Goal: Ask a question

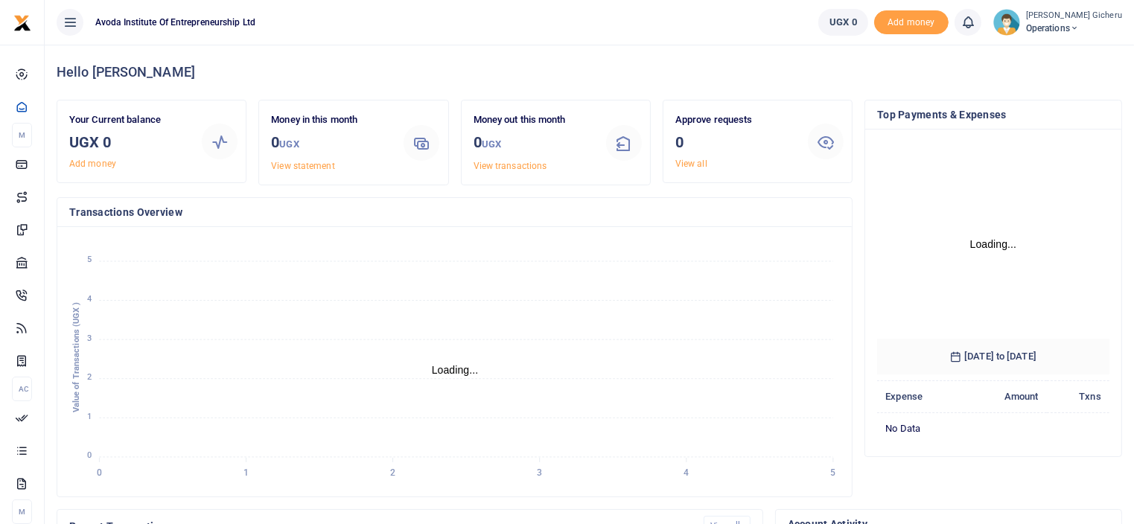
scroll to position [222, 221]
click at [524, 279] on icon "0 0 1 1 2 2 3 3 4 4 5 5 Loading... 5 4 3 2 1 0 Value of Transactions (UGX )" at bounding box center [454, 362] width 771 height 246
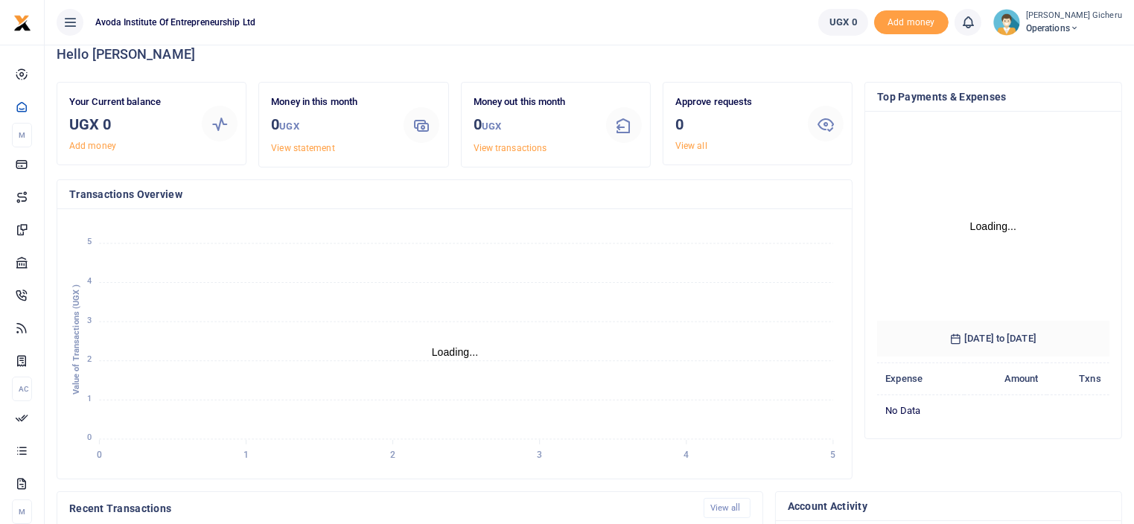
scroll to position [0, 0]
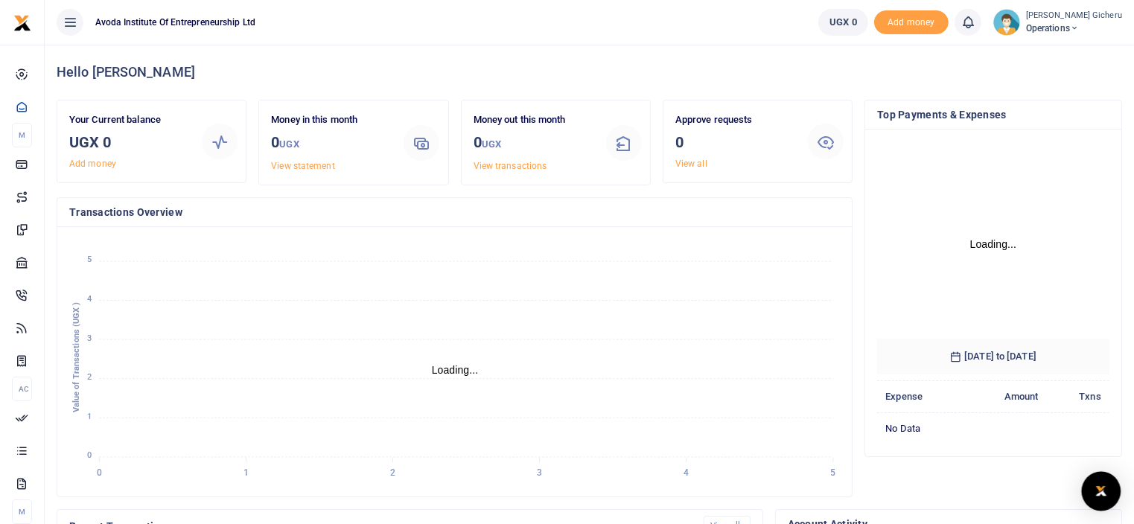
click at [1100, 495] on img "Open Intercom Messenger" at bounding box center [1100, 491] width 19 height 18
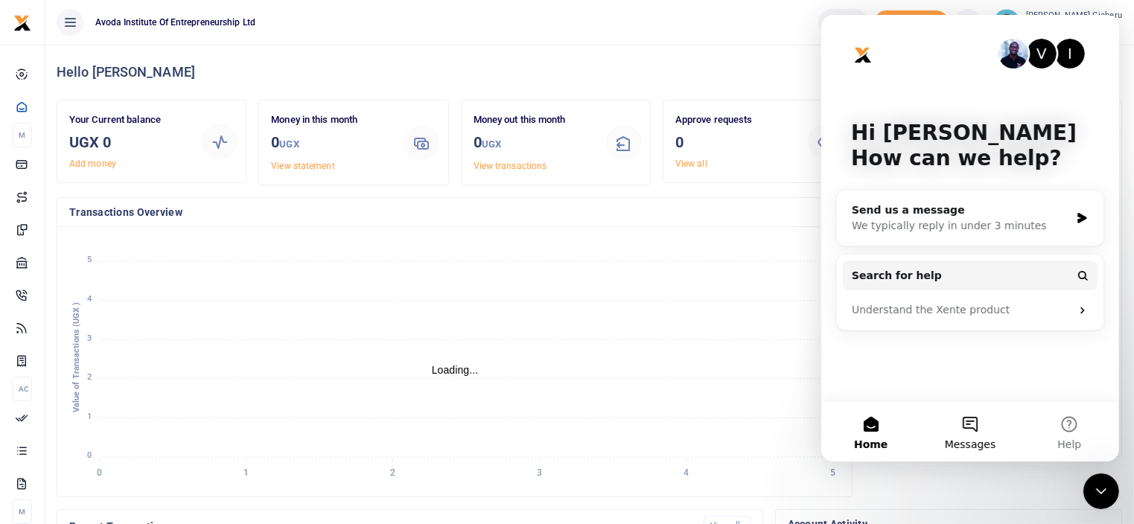
click at [968, 422] on button "Messages" at bounding box center [968, 432] width 99 height 60
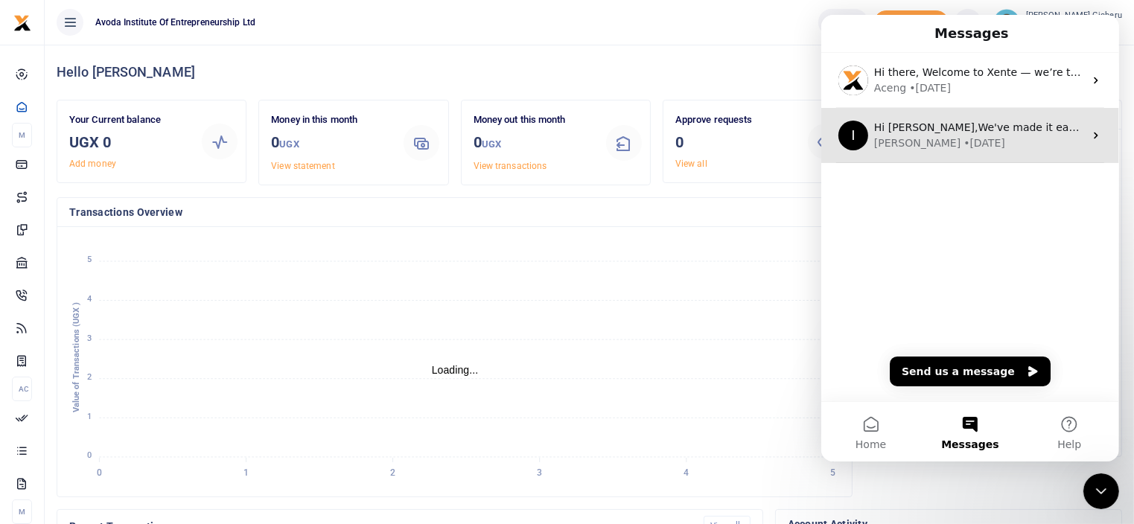
click at [963, 139] on div "• [DATE]" at bounding box center [984, 143] width 42 height 16
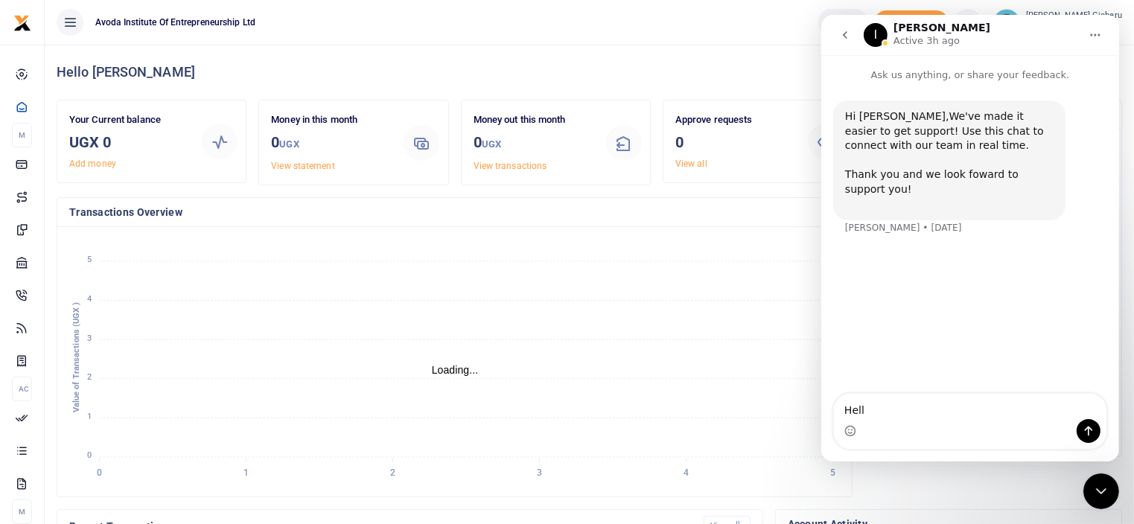
type textarea "Hello"
type textarea "I"
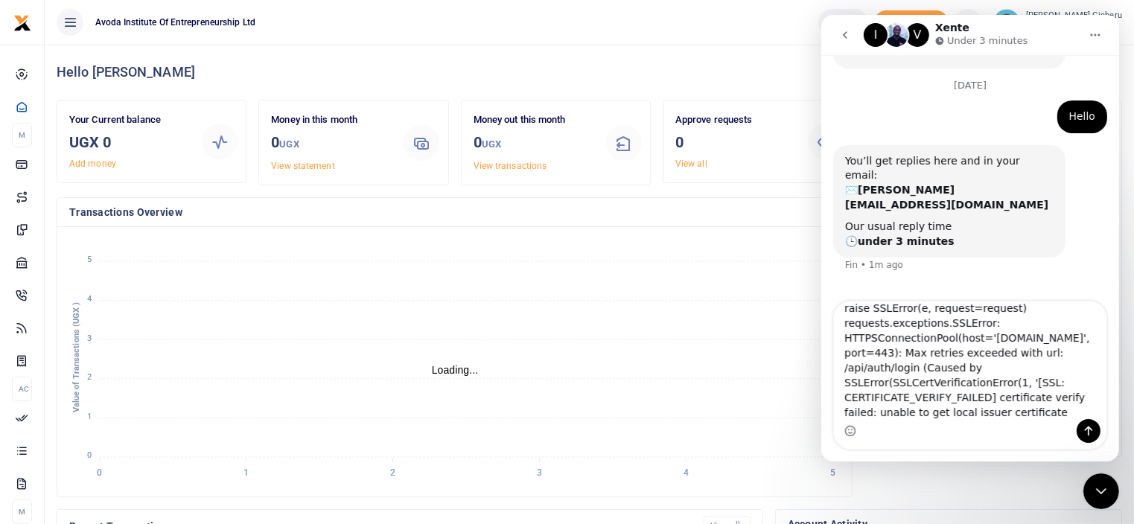
scroll to position [84, 0]
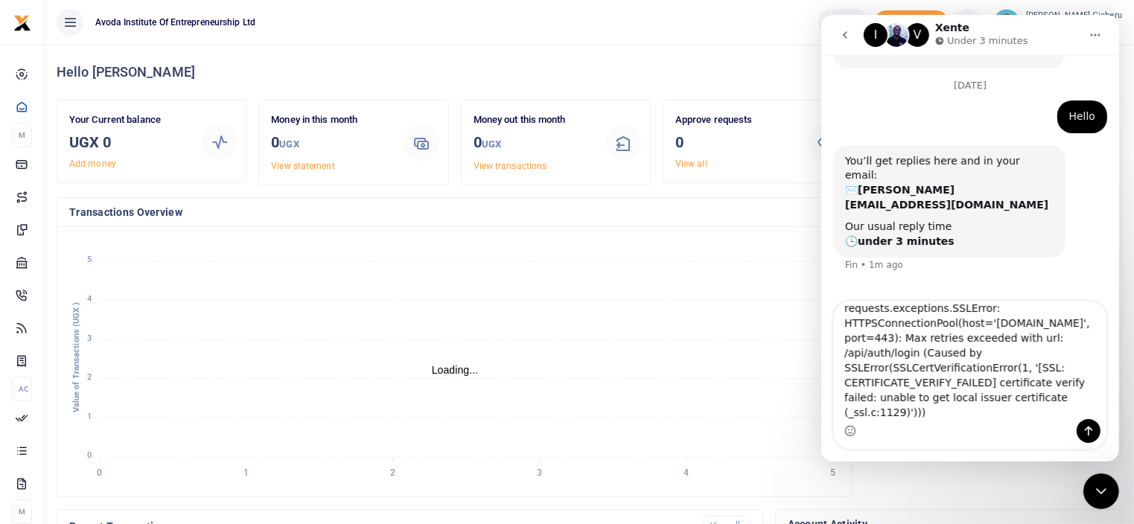
type textarea "We are trying to authenticate application we created but keep getting an error …"
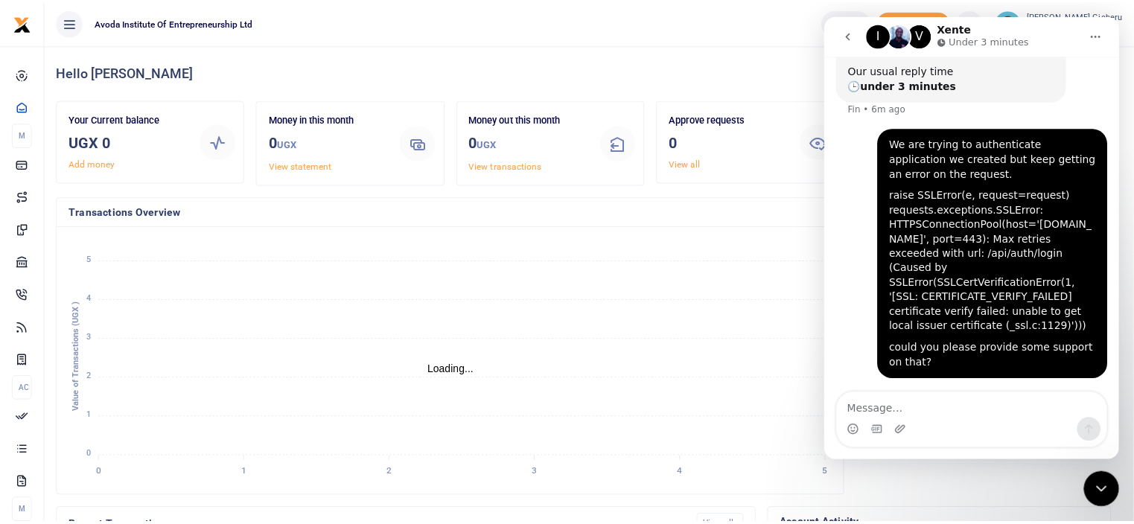
scroll to position [12, 12]
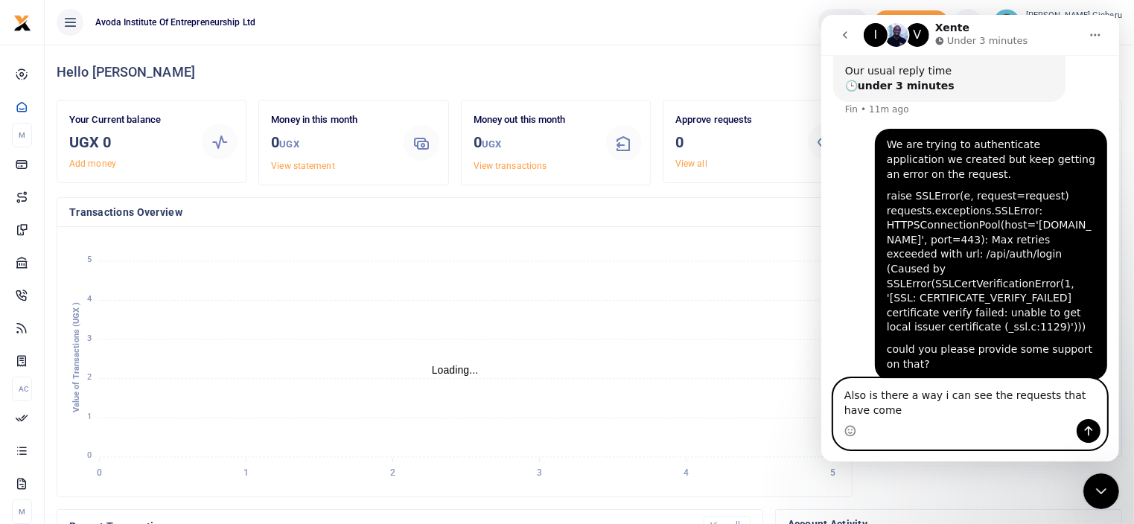
scroll to position [323, 0]
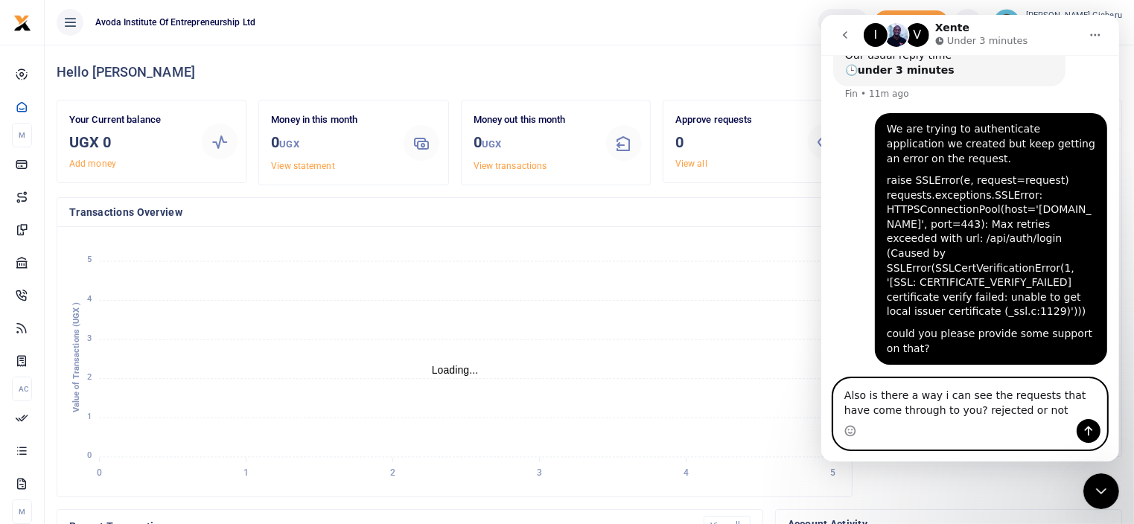
type textarea "Also is there a way i can see the requests that have come through to you? rejec…"
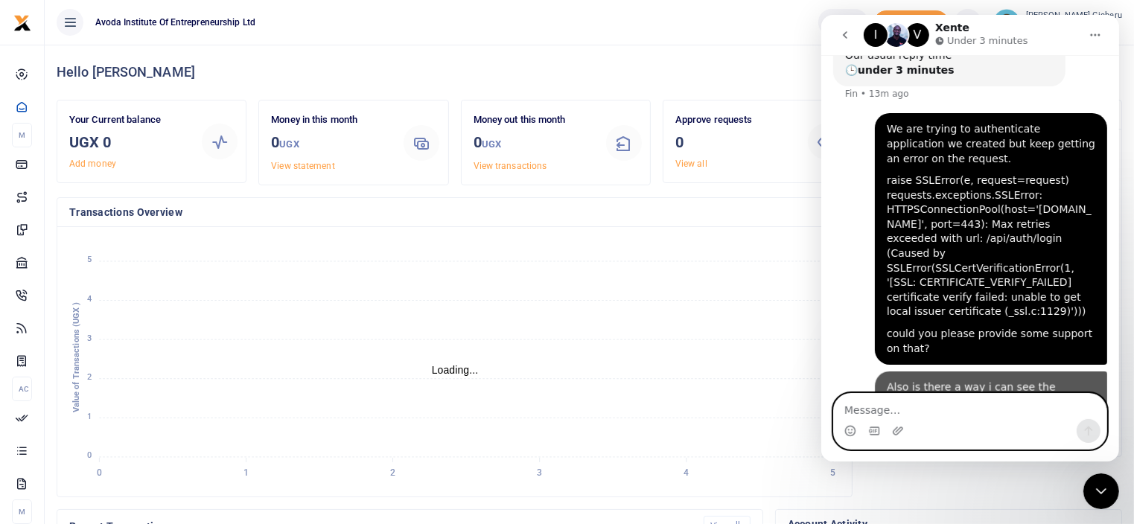
scroll to position [357, 0]
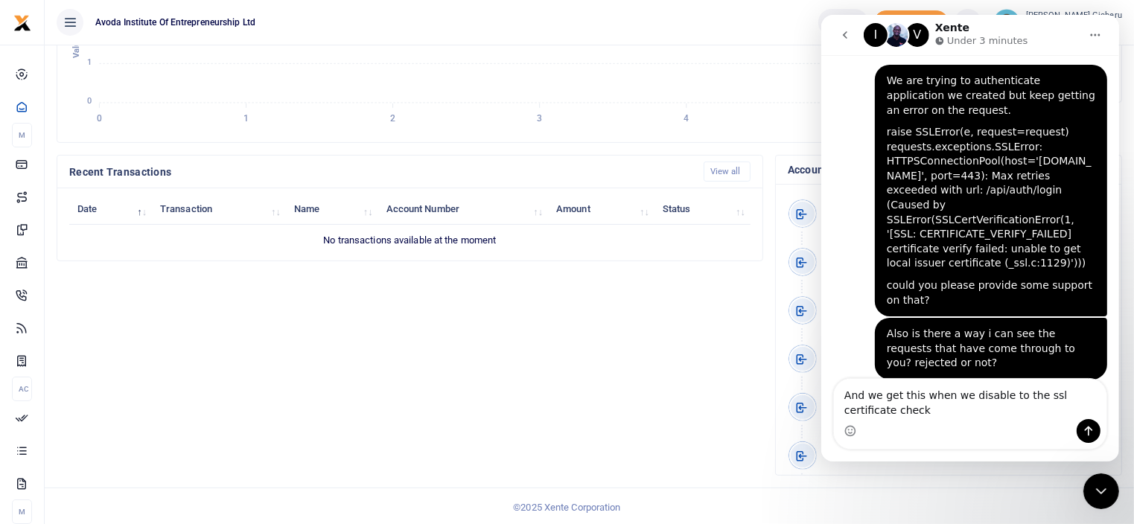
scroll to position [386, 0]
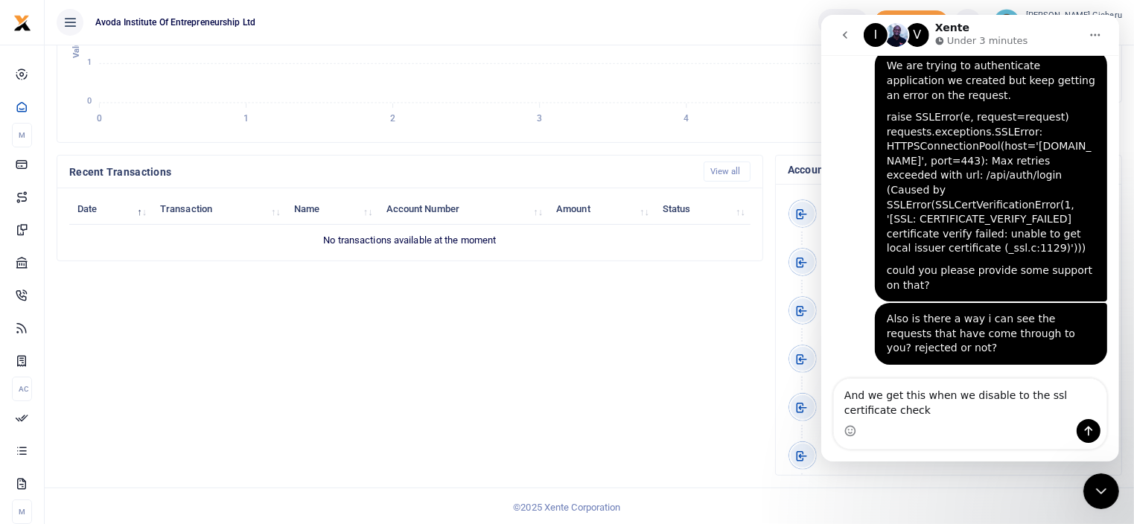
type textarea "And we get this when we disable to the ssl certificate check raise Exception(f"…"
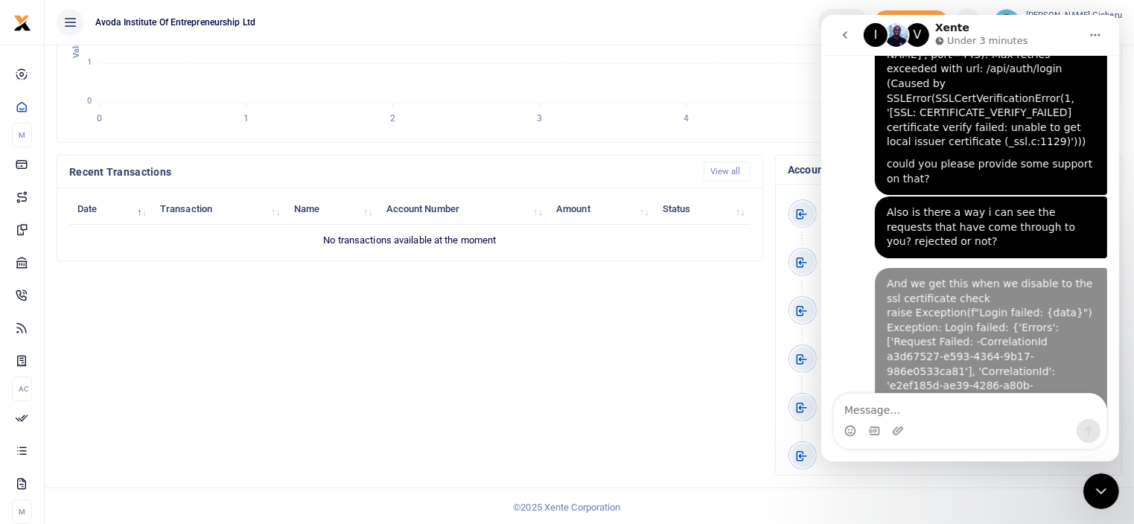
scroll to position [0, 0]
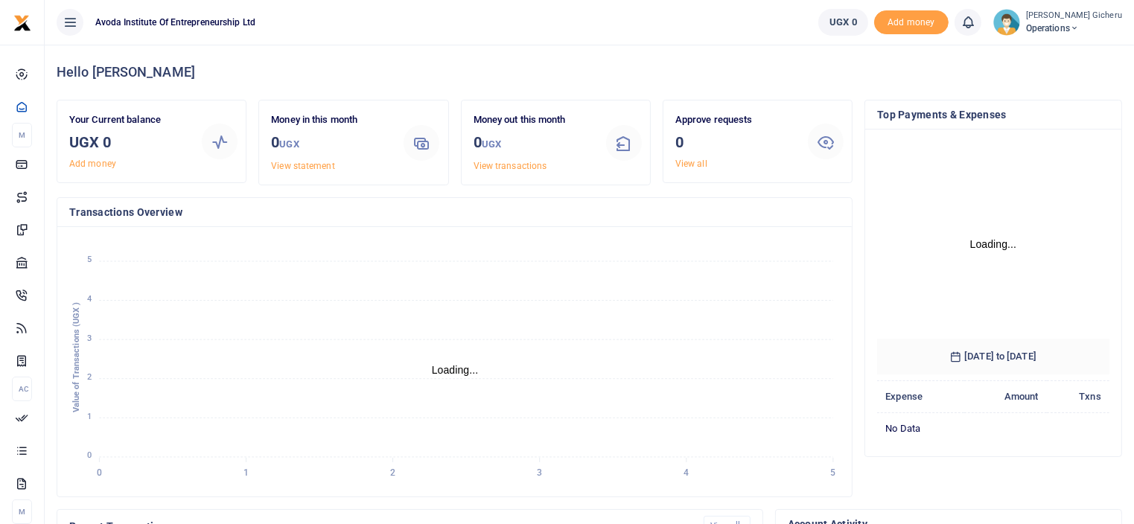
scroll to position [222, 221]
click at [1069, 26] on span "Operations" at bounding box center [1074, 28] width 96 height 13
click at [1035, 106] on link "Applications" at bounding box center [1044, 108] width 130 height 21
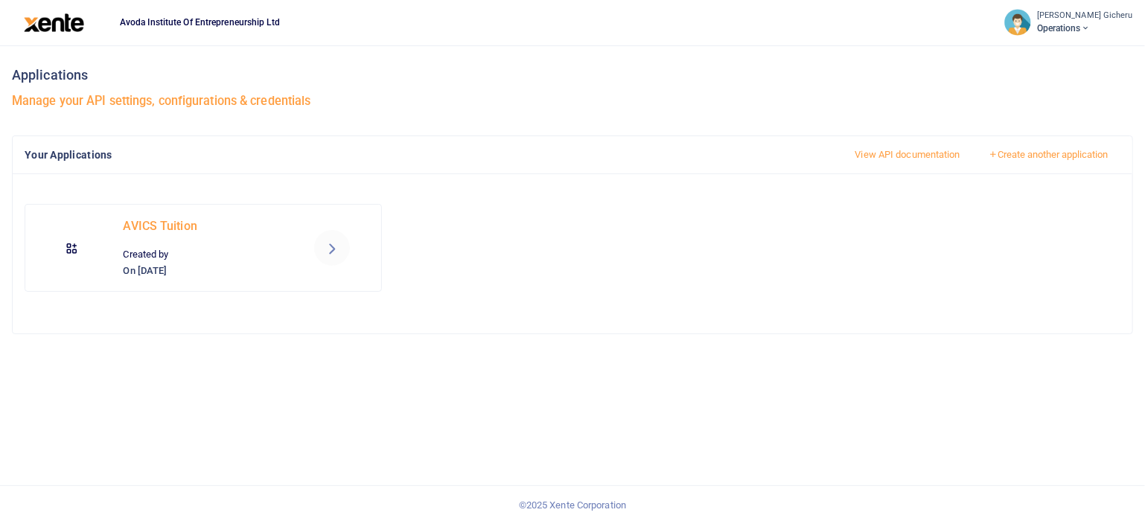
click at [333, 250] on icon at bounding box center [332, 248] width 18 height 18
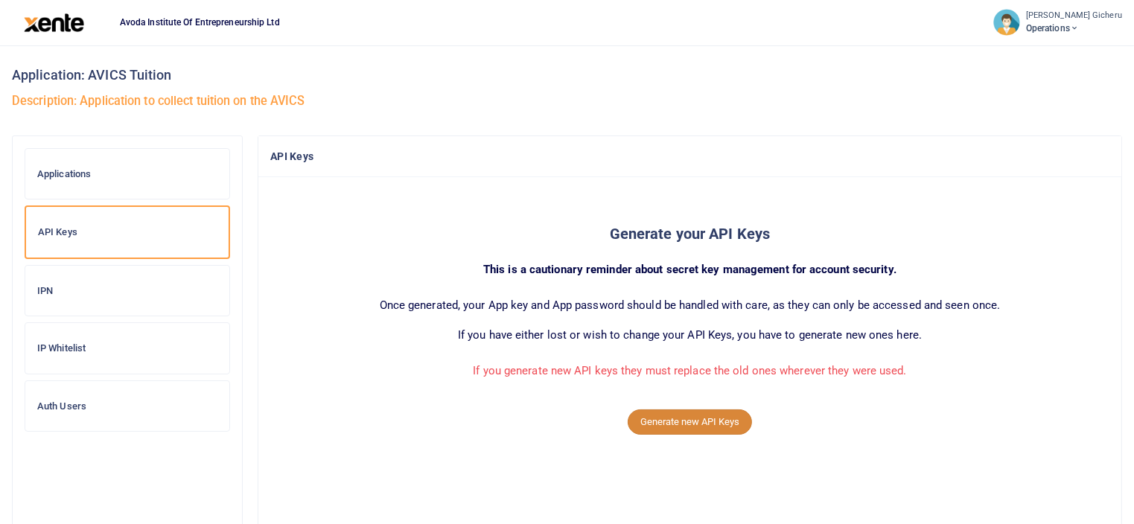
click at [671, 422] on button "Generate new API Keys" at bounding box center [690, 421] width 124 height 25
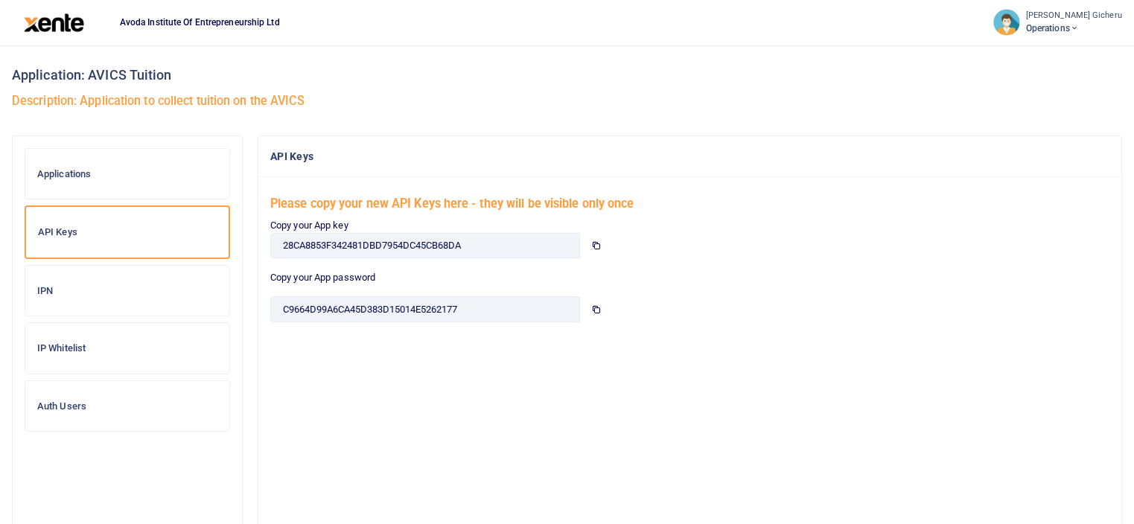
click at [596, 243] on icon at bounding box center [596, 245] width 10 height 10
click at [593, 307] on icon at bounding box center [596, 309] width 10 height 10
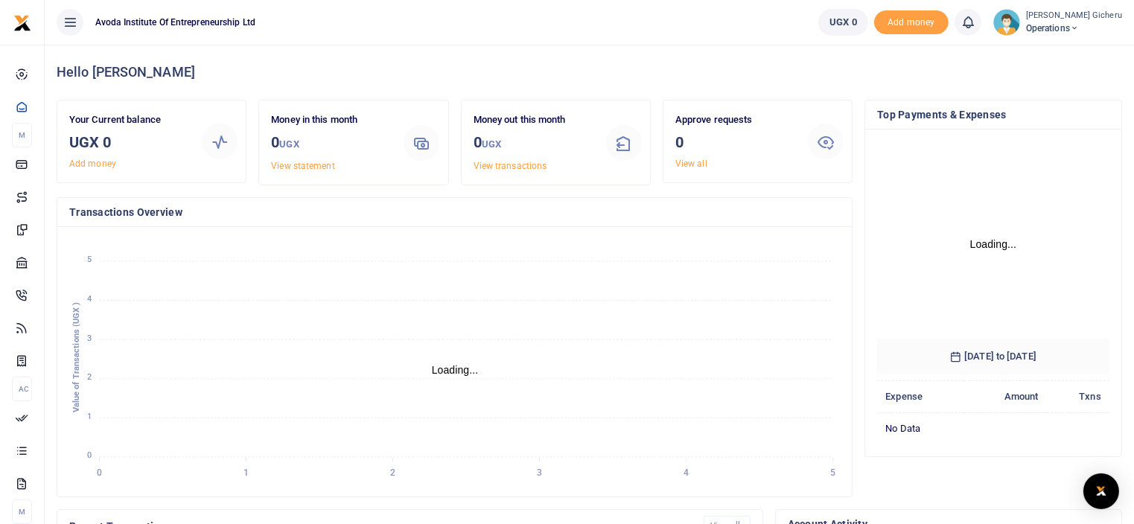
scroll to position [12, 12]
